Goal: Task Accomplishment & Management: Manage account settings

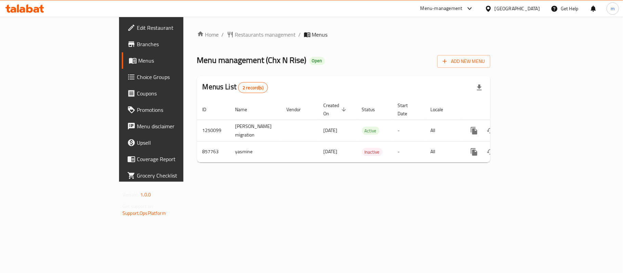
click at [463, 7] on div "Menu-management" at bounding box center [442, 8] width 42 height 8
click at [492, 9] on icon at bounding box center [488, 8] width 7 height 7
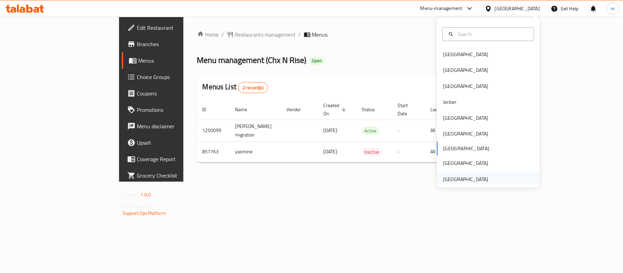
click at [472, 176] on div "[GEOGRAPHIC_DATA]" at bounding box center [465, 180] width 45 height 8
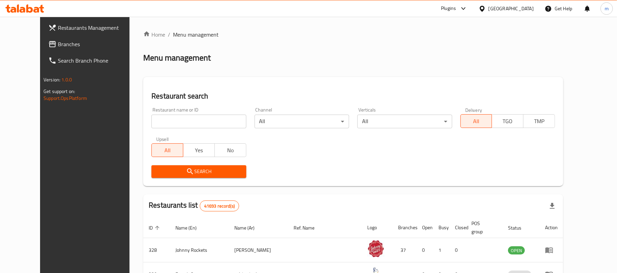
click at [43, 50] on link "Branches" at bounding box center [93, 44] width 100 height 16
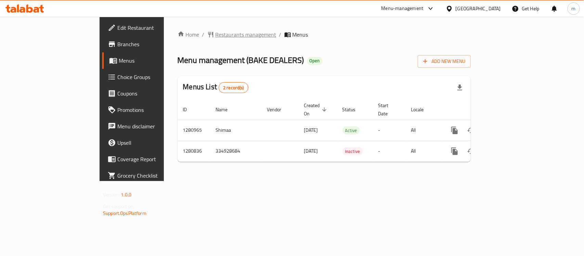
click at [216, 34] on span "Restaurants management" at bounding box center [246, 34] width 61 height 8
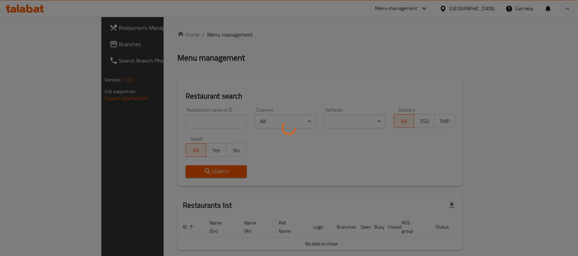
click at [34, 48] on div at bounding box center [289, 128] width 578 height 256
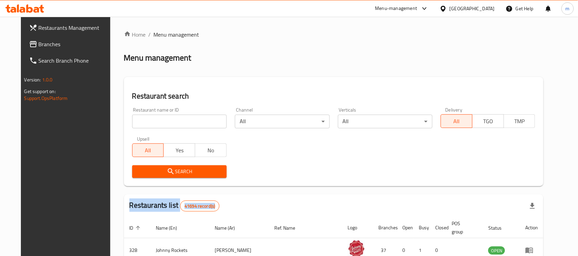
click at [50, 52] on link "Branches" at bounding box center [71, 44] width 94 height 16
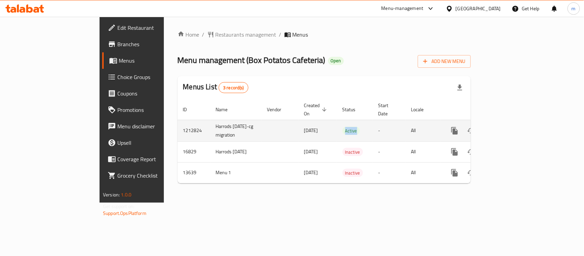
drag, startPoint x: 326, startPoint y: 129, endPoint x: 307, endPoint y: 129, distance: 18.8
click at [337, 129] on td "Active" at bounding box center [355, 131] width 36 height 22
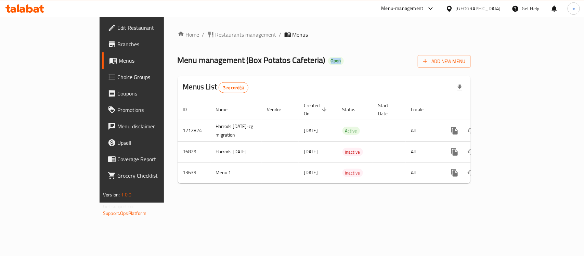
drag, startPoint x: 265, startPoint y: 61, endPoint x: 286, endPoint y: 62, distance: 21.6
click at [286, 62] on div "Menu management ( Box Potatos Cafeteria ) Open Add New Menu" at bounding box center [324, 59] width 293 height 15
click at [288, 62] on div "Menu management ( Box Potatos Cafeteria ) Open Add New Menu" at bounding box center [324, 59] width 293 height 15
drag, startPoint x: 287, startPoint y: 59, endPoint x: 266, endPoint y: 63, distance: 20.9
click at [266, 63] on div "Menu management ( Box Potatos Cafeteria ) Open Add New Menu" at bounding box center [324, 59] width 293 height 15
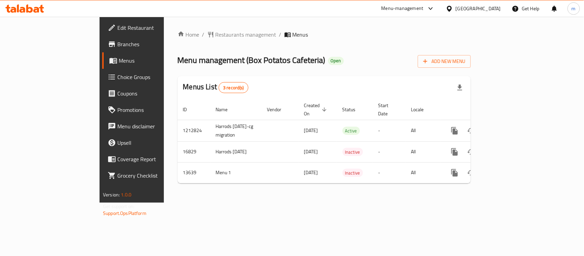
click at [330, 55] on div "Menu management ( Box Potatos Cafeteria ) Open Add New Menu" at bounding box center [324, 59] width 293 height 15
drag, startPoint x: 281, startPoint y: 59, endPoint x: 257, endPoint y: 64, distance: 23.8
click at [257, 64] on div "Menu management ( Box Potatos Cafeteria ) Open Add New Menu" at bounding box center [324, 59] width 293 height 15
click at [328, 63] on span "Open" at bounding box center [336, 61] width 16 height 6
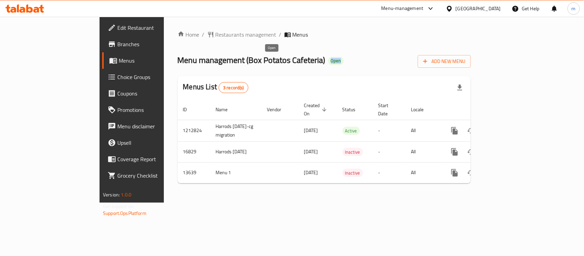
click at [328, 63] on span "Open" at bounding box center [336, 61] width 16 height 6
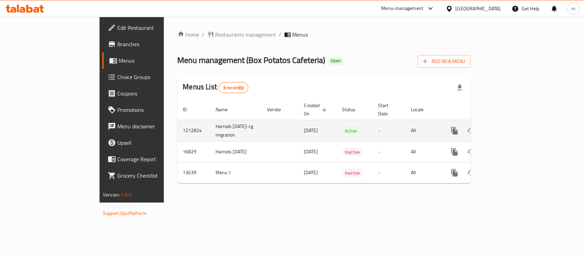
click at [347, 120] on td "Active" at bounding box center [355, 131] width 36 height 22
drag, startPoint x: 331, startPoint y: 129, endPoint x: 305, endPoint y: 129, distance: 26.7
click at [305, 129] on tr "1212824 Harrods 30.1.2017-cg migration 18/12/2023 Active - All" at bounding box center [348, 131] width 340 height 22
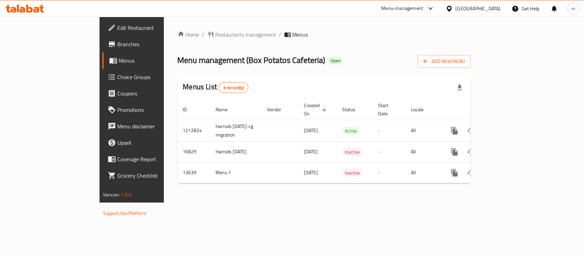
click at [331, 90] on div "Menus List 3 record(s)" at bounding box center [324, 87] width 293 height 23
